Goal: Task Accomplishment & Management: Manage account settings

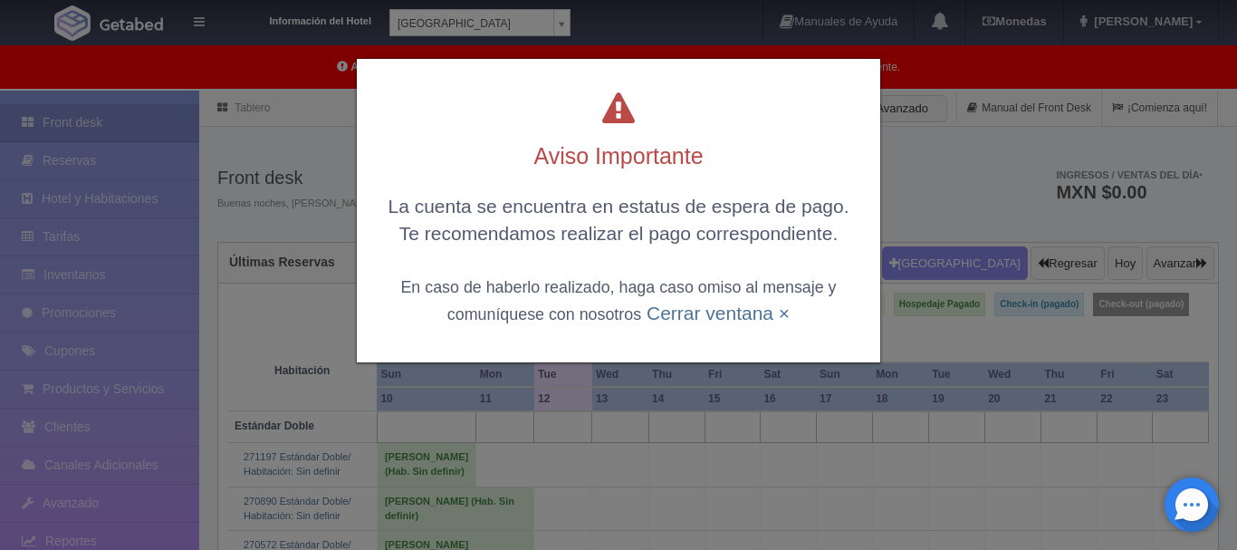
click at [743, 312] on link "Cerrar ventana ×" at bounding box center [717, 312] width 143 height 21
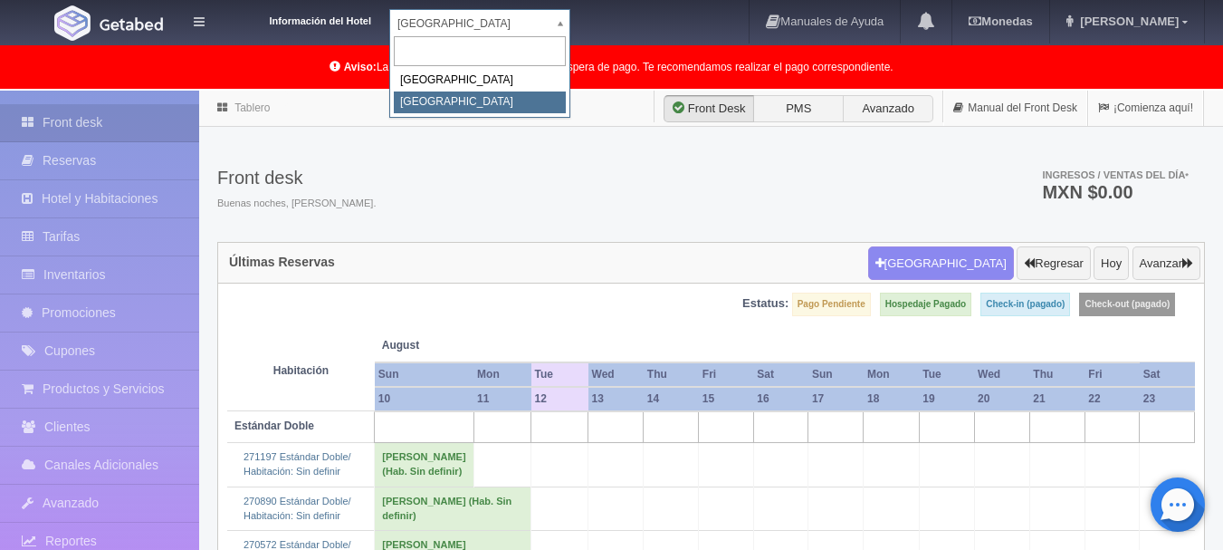
select select "375"
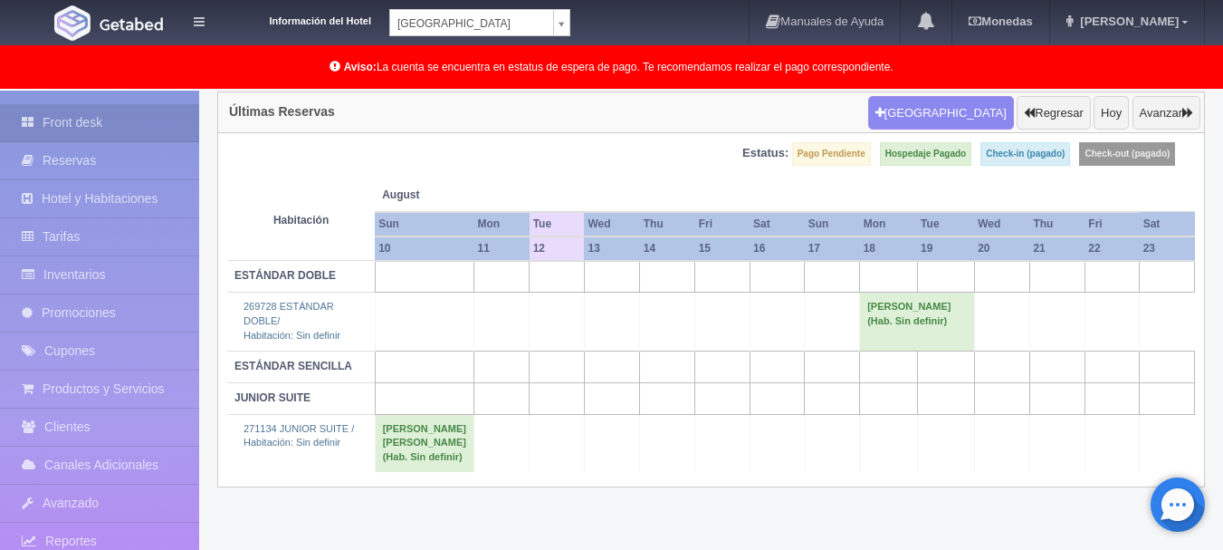
scroll to position [155, 0]
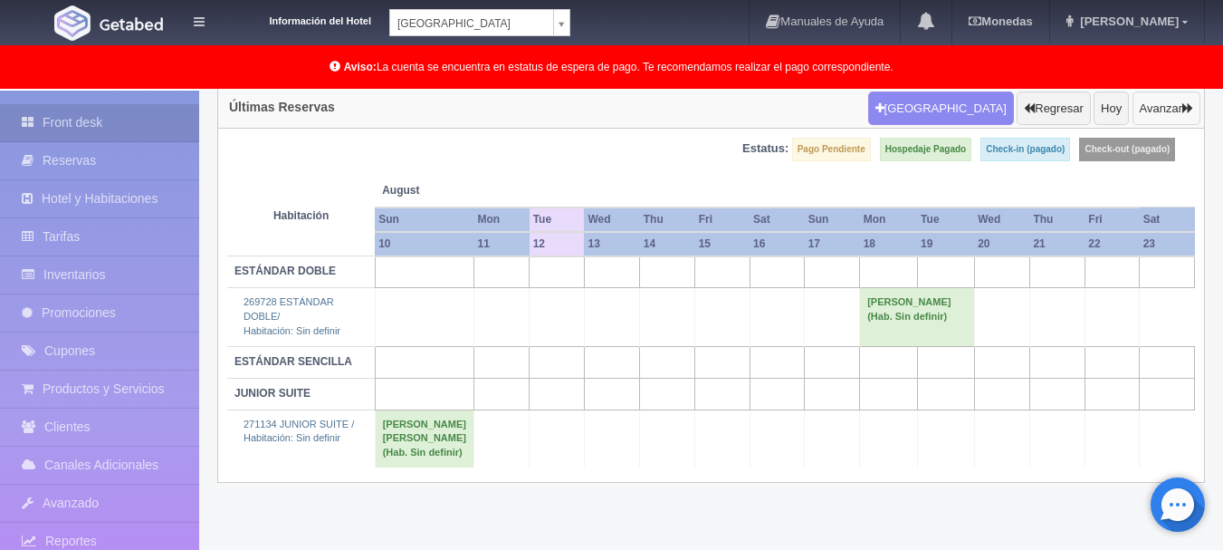
click at [1152, 114] on button "Avanzar" at bounding box center [1166, 108] width 68 height 34
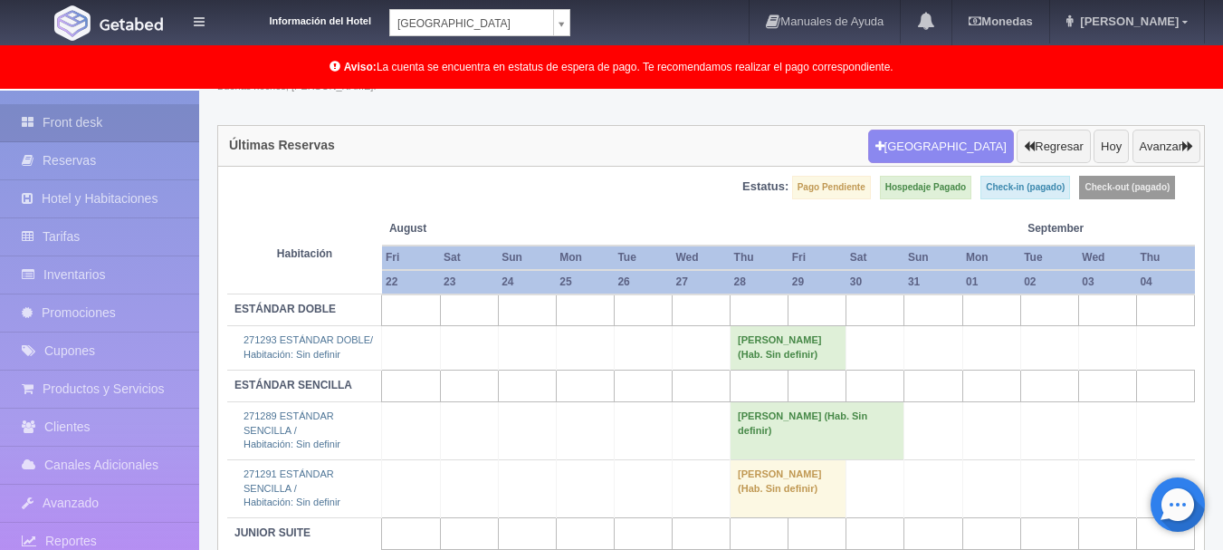
scroll to position [157, 0]
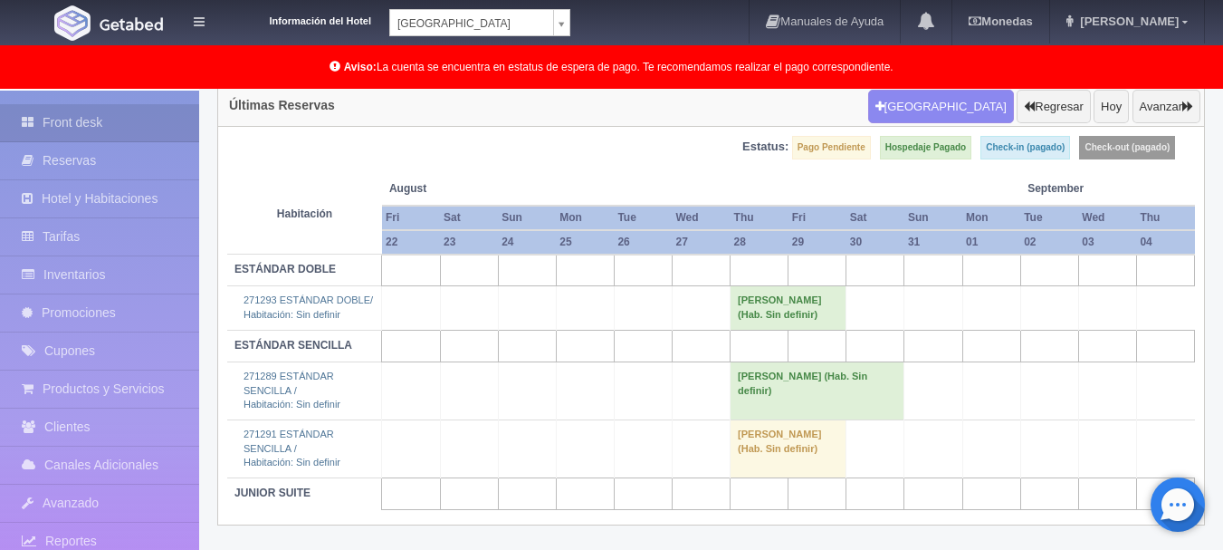
click at [771, 387] on td "[PERSON_NAME] (Hab. Sin definir)" at bounding box center [818, 390] width 174 height 58
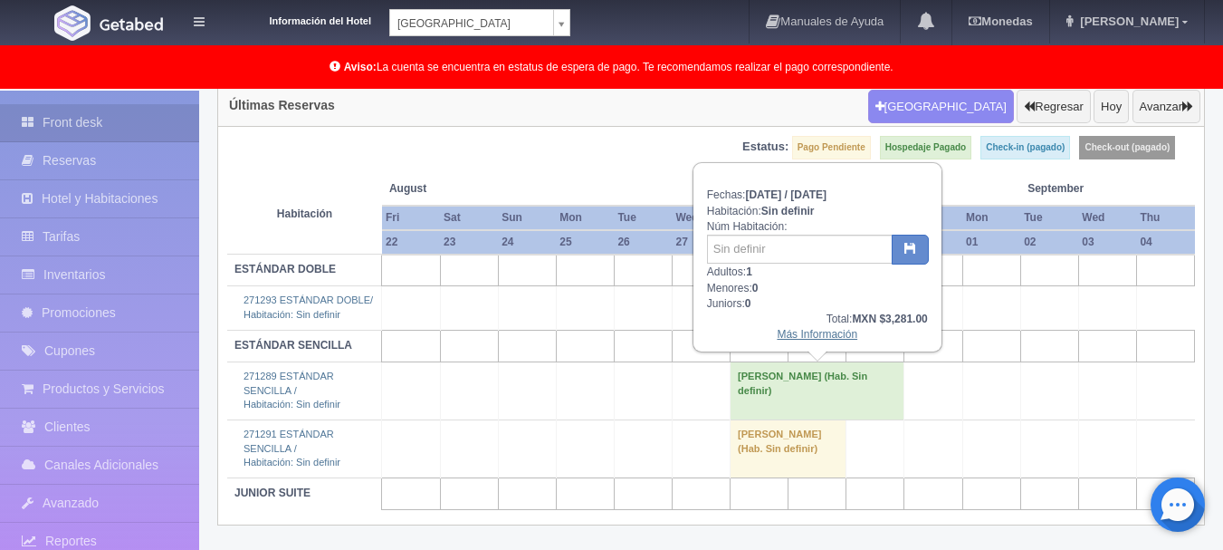
click at [810, 330] on link "Más Información" at bounding box center [817, 334] width 81 height 13
click at [798, 337] on link "Más Información" at bounding box center [817, 334] width 81 height 13
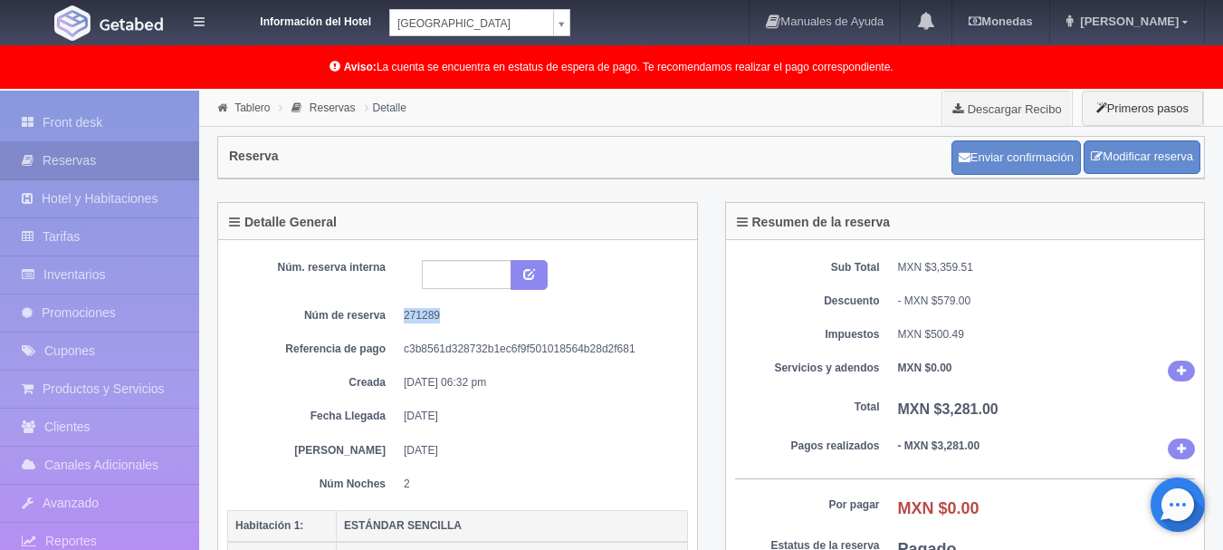
drag, startPoint x: 459, startPoint y: 318, endPoint x: 404, endPoint y: 320, distance: 55.3
click at [404, 320] on dd "271289" at bounding box center [539, 315] width 271 height 15
copy dd "271289"
click at [1152, 260] on dd "MXN $3,359.51" at bounding box center [1047, 267] width 298 height 15
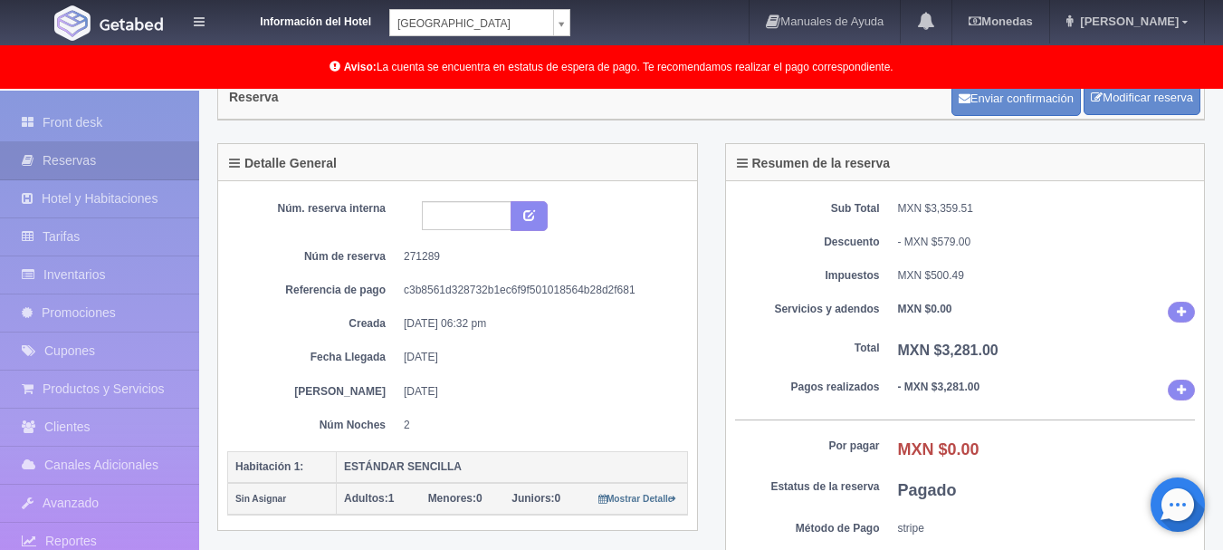
scroll to position [91, 0]
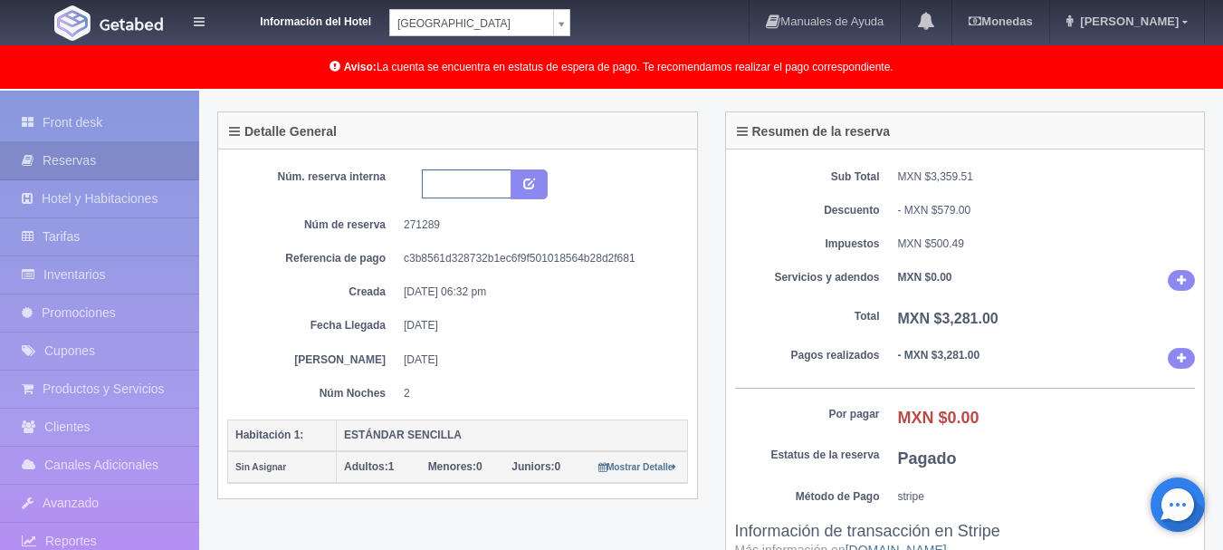
click at [478, 185] on input "text" at bounding box center [467, 183] width 90 height 29
type input "9421"
click at [545, 188] on button "submit" at bounding box center [529, 184] width 37 height 31
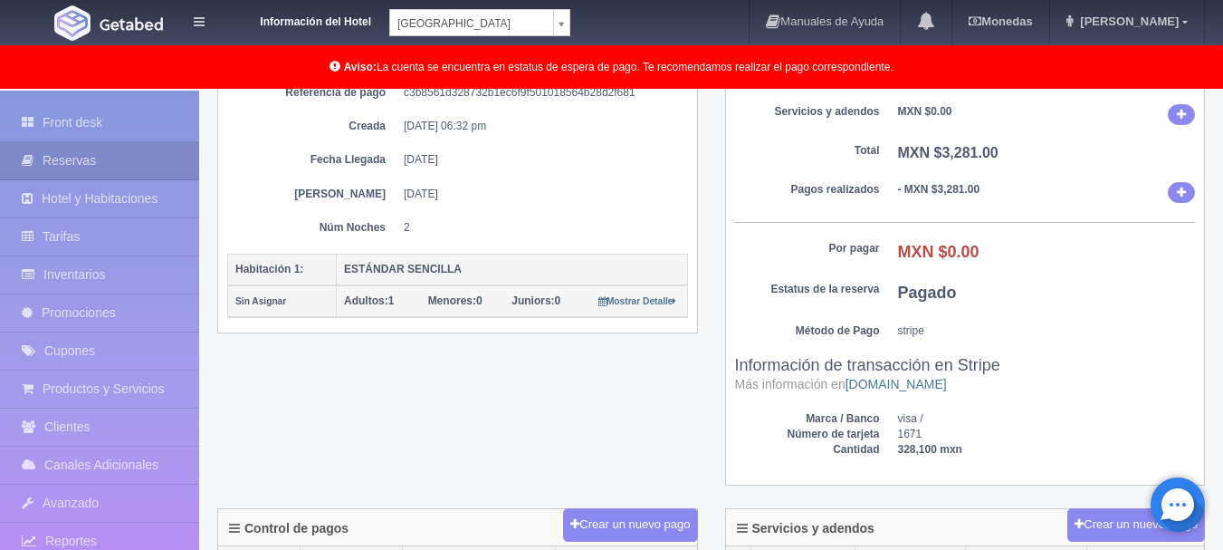
scroll to position [272, 0]
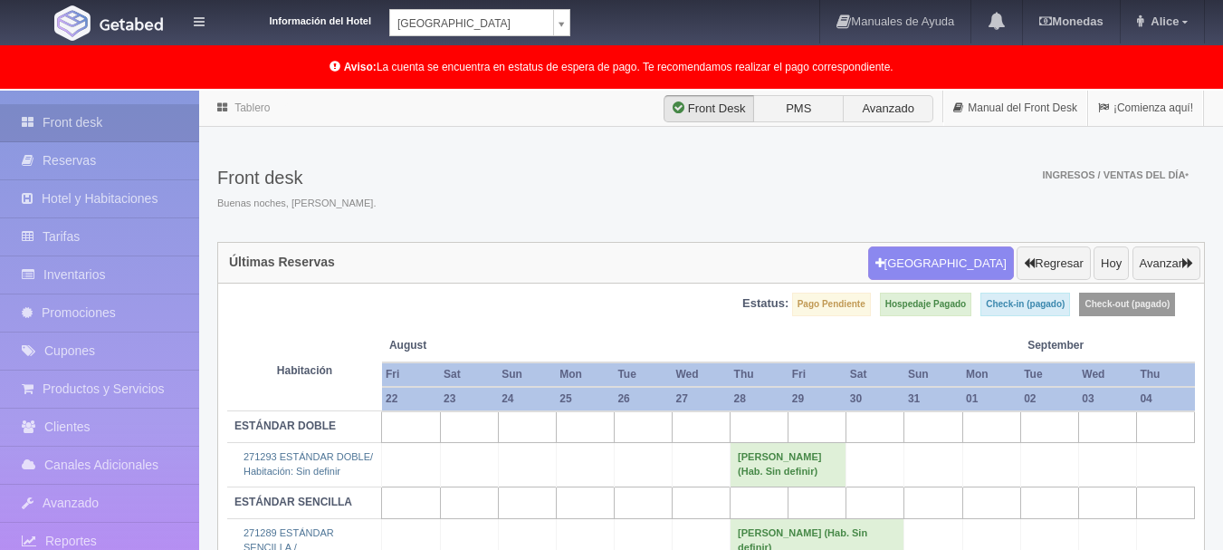
scroll to position [157, 0]
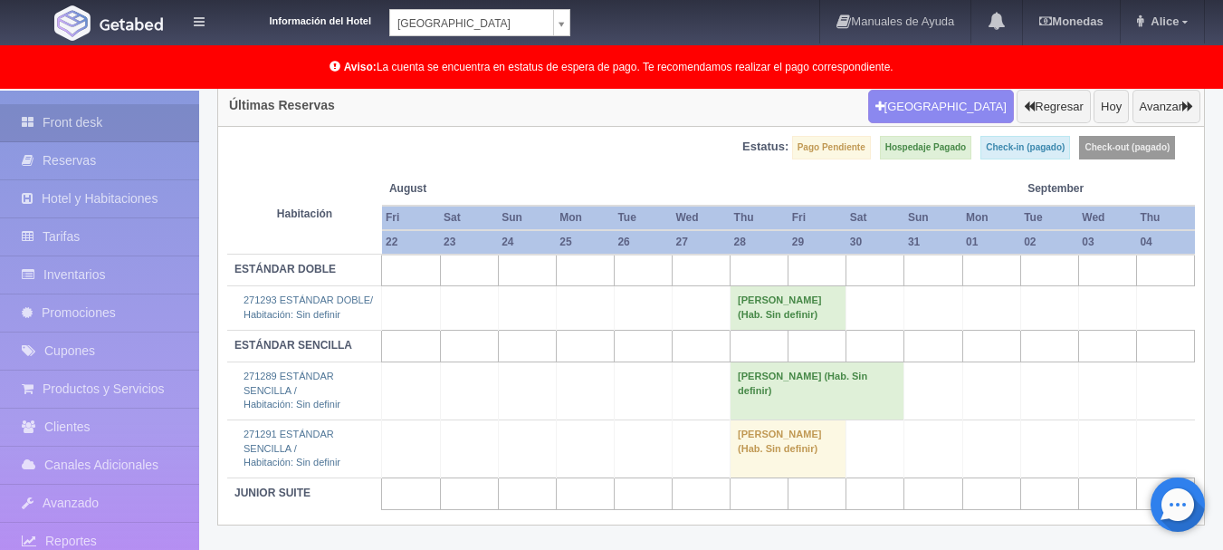
drag, startPoint x: 758, startPoint y: 308, endPoint x: 746, endPoint y: 314, distance: 13.4
click at [746, 314] on td "Alejandro Ramirez (Hab. Sin definir)" at bounding box center [789, 307] width 116 height 43
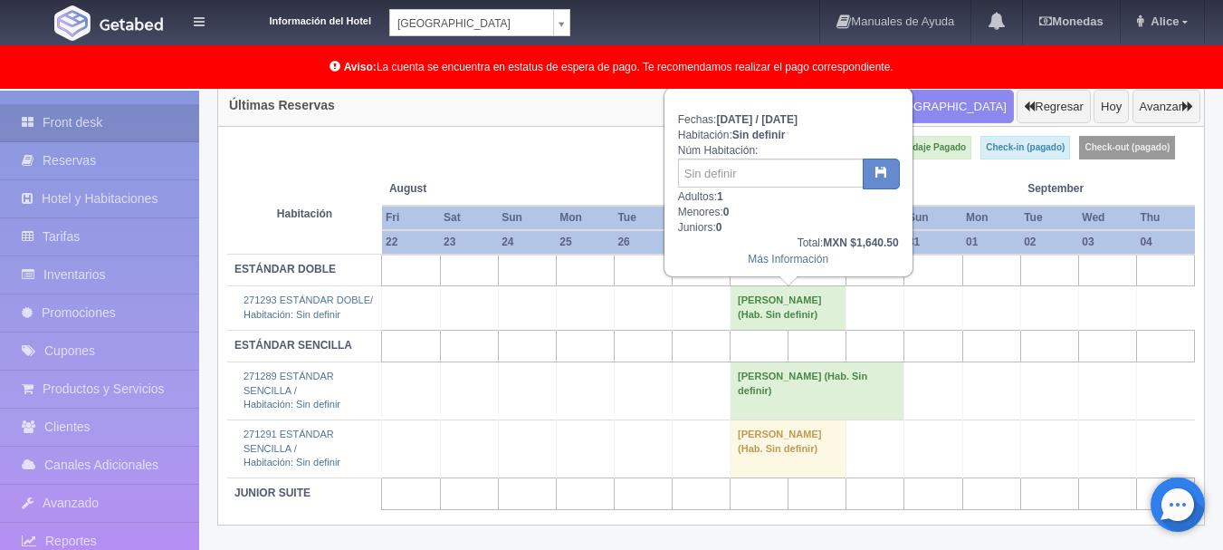
click at [763, 270] on div "Fechas: 2025-08-28 / 2025-08-29 Habitación: Sin definir Núm Habitación: Adultos…" at bounding box center [788, 182] width 246 height 186
click at [770, 255] on link "Más Información" at bounding box center [788, 259] width 81 height 13
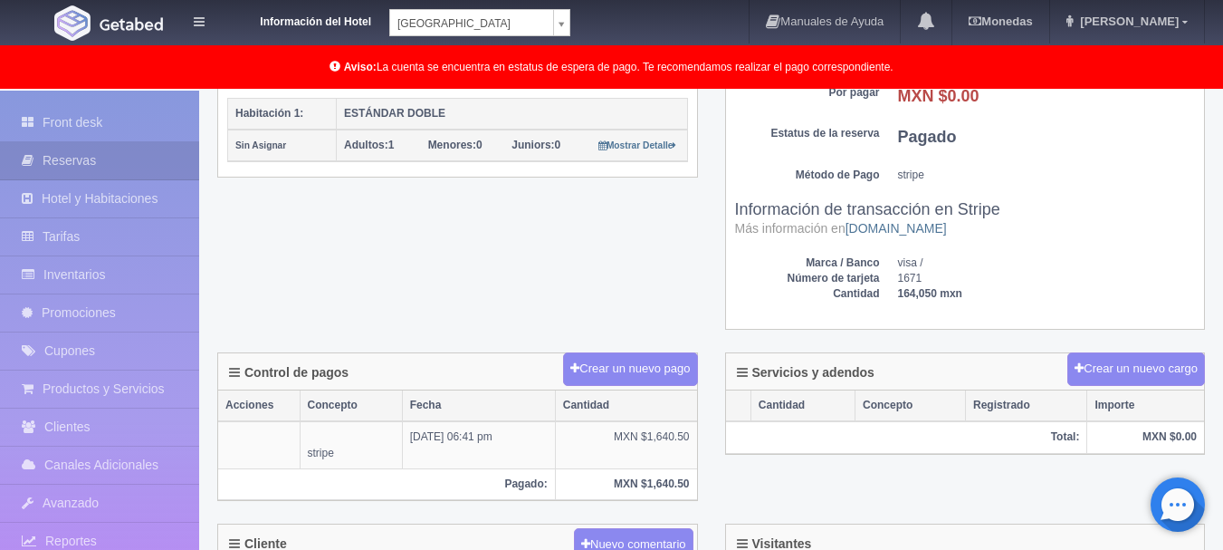
scroll to position [90, 0]
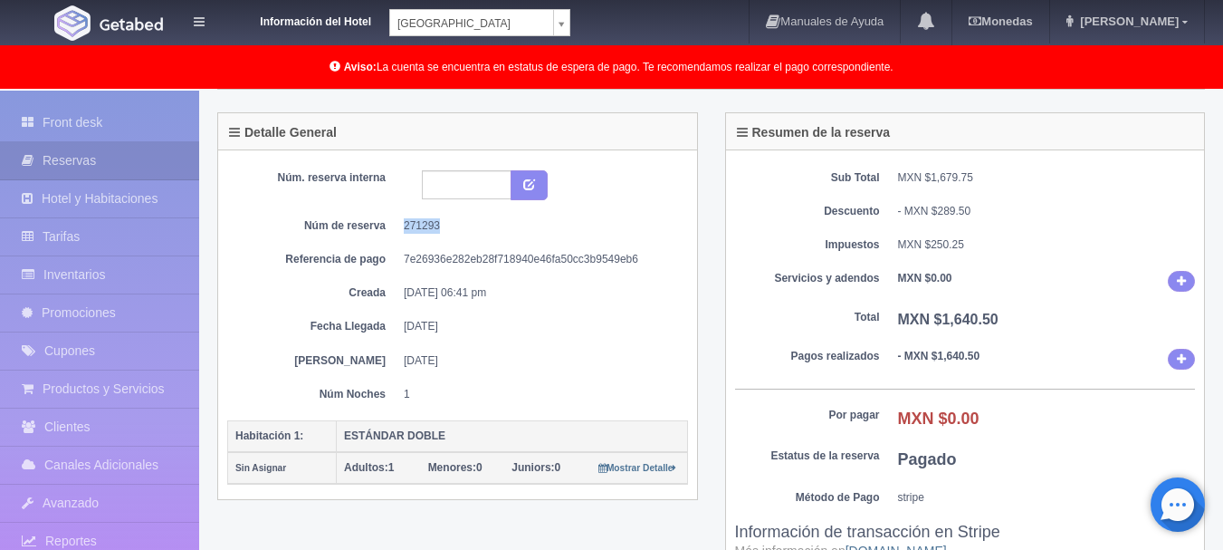
drag, startPoint x: 455, startPoint y: 220, endPoint x: 401, endPoint y: 220, distance: 54.3
click at [401, 220] on dl "Núm de reserva 271293" at bounding box center [458, 225] width 434 height 15
copy dd "271293"
drag, startPoint x: 1123, startPoint y: 149, endPoint x: 1112, endPoint y: 163, distance: 18.0
click at [1112, 163] on div "Sub Total MXN $1,679.75 Descuento - MXN $289.50 Impuestos MXN $250.25 Servicios…" at bounding box center [965, 401] width 479 height 502
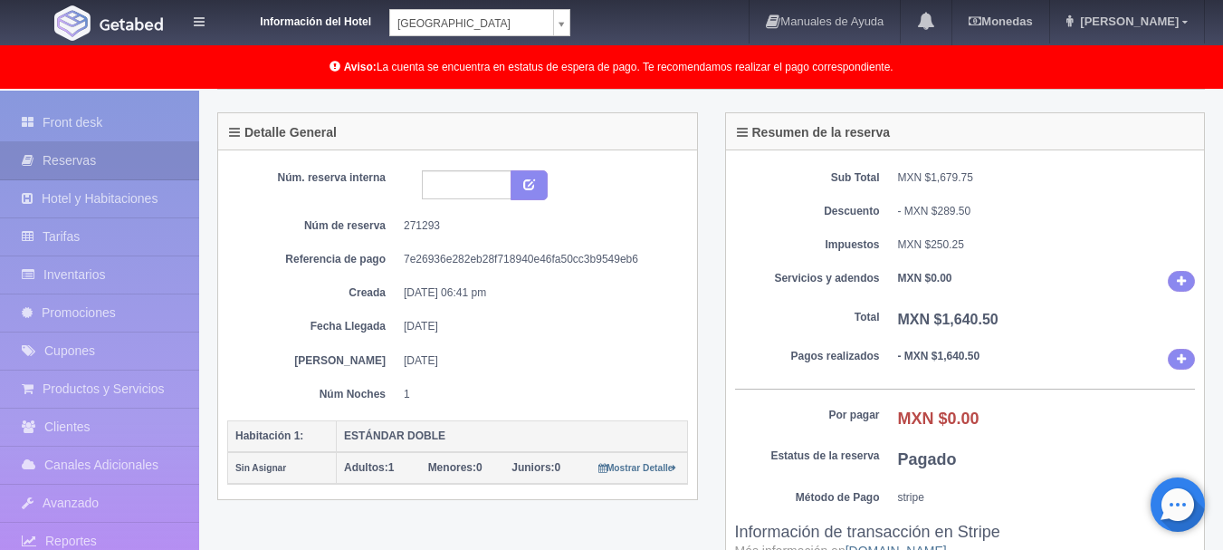
click at [483, 199] on div at bounding box center [484, 185] width 125 height 31
click at [488, 185] on input "text" at bounding box center [467, 184] width 90 height 29
type input "9422"
drag, startPoint x: 530, startPoint y: 175, endPoint x: 545, endPoint y: 170, distance: 15.2
click at [531, 174] on button "submit" at bounding box center [529, 185] width 37 height 31
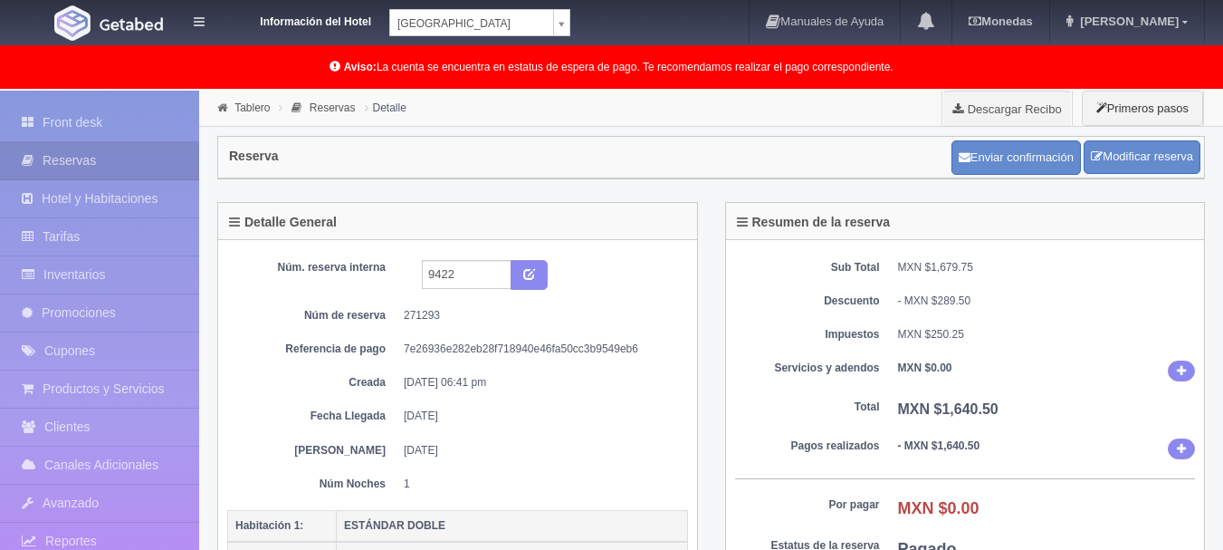
scroll to position [90, 0]
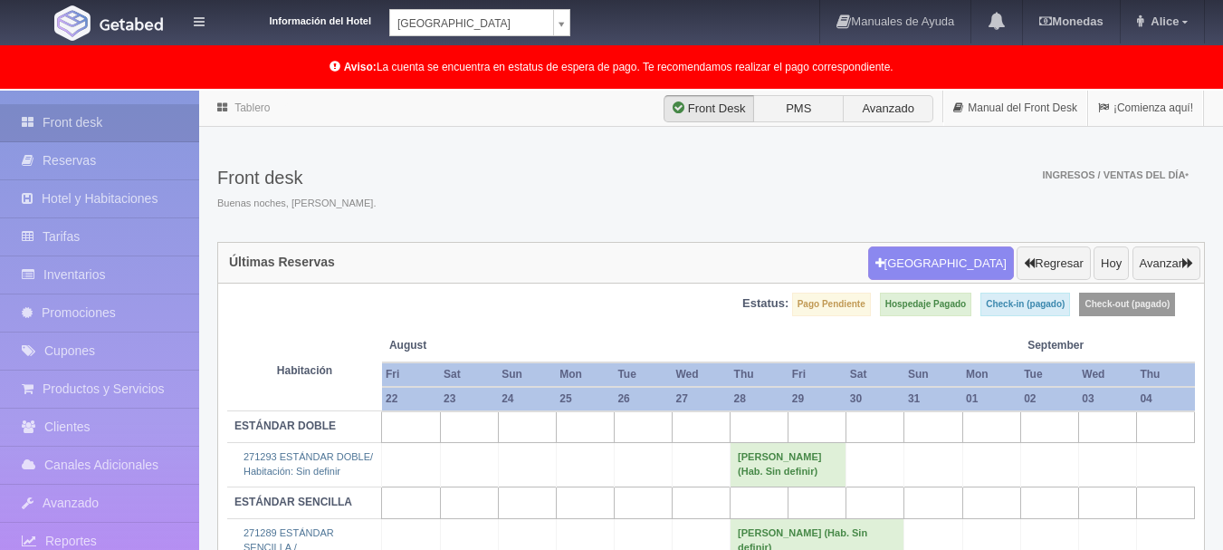
scroll to position [157, 0]
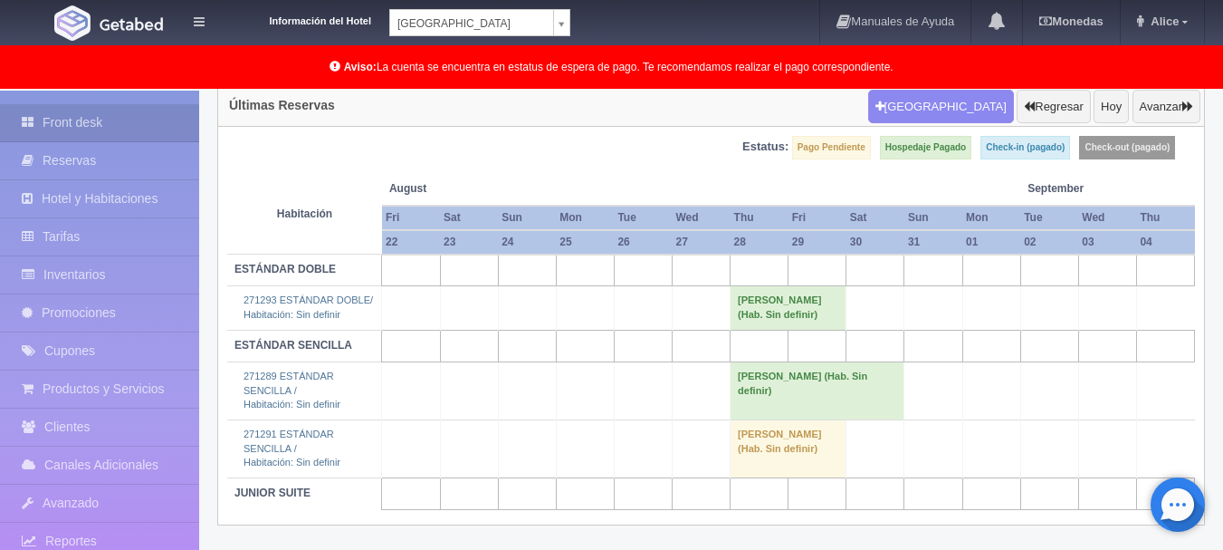
click at [769, 435] on td "Alejandro Ramirez (Hab. Sin definir)" at bounding box center [789, 448] width 116 height 58
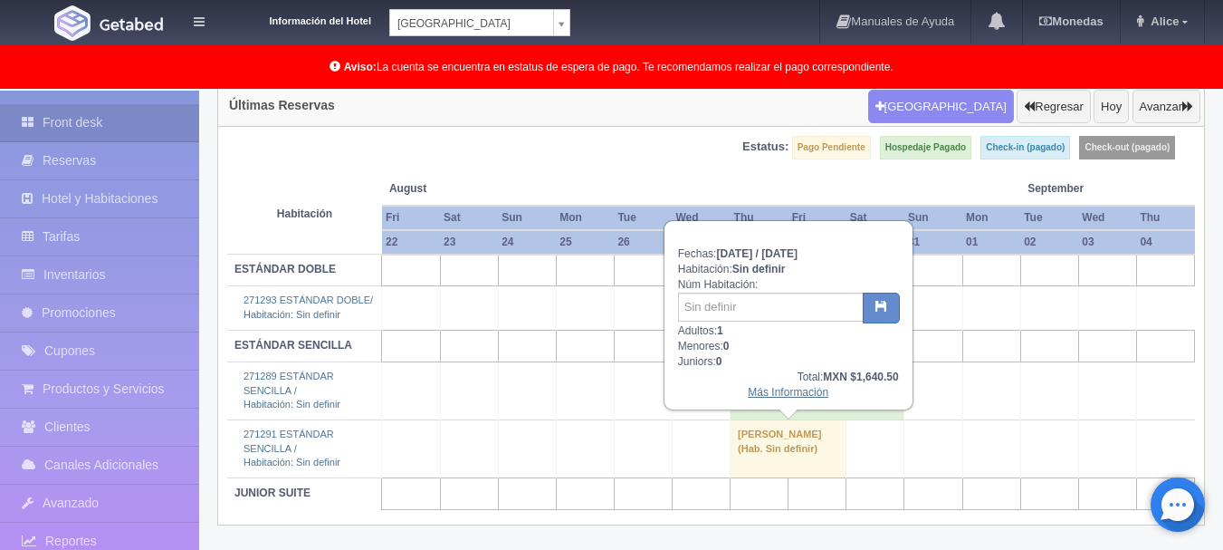
click at [783, 391] on link "Más Información" at bounding box center [788, 392] width 81 height 13
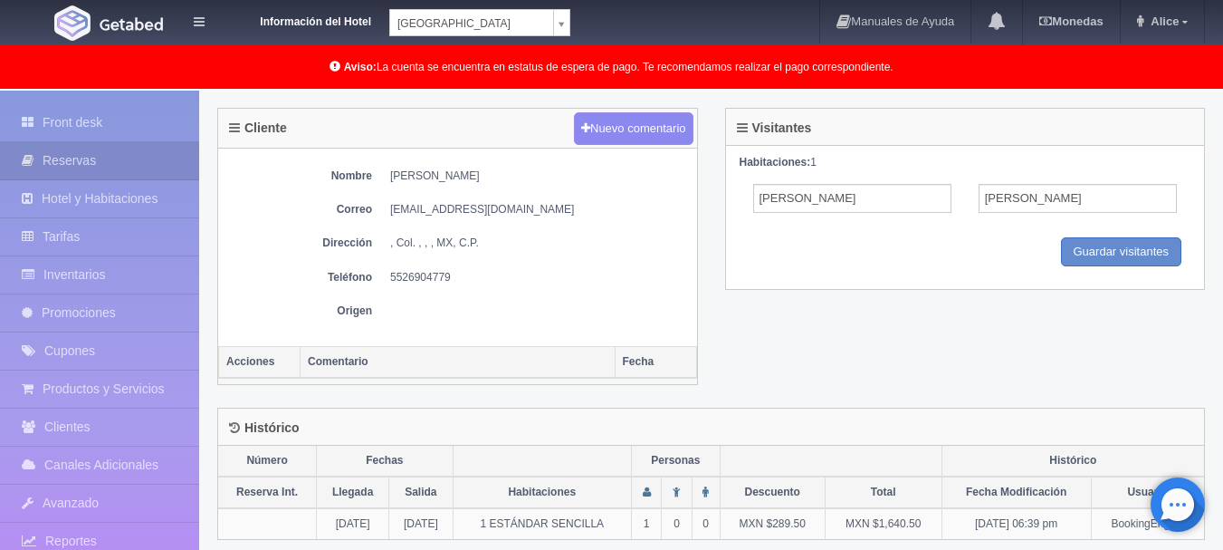
scroll to position [677, 0]
